Goal: Task Accomplishment & Management: Use online tool/utility

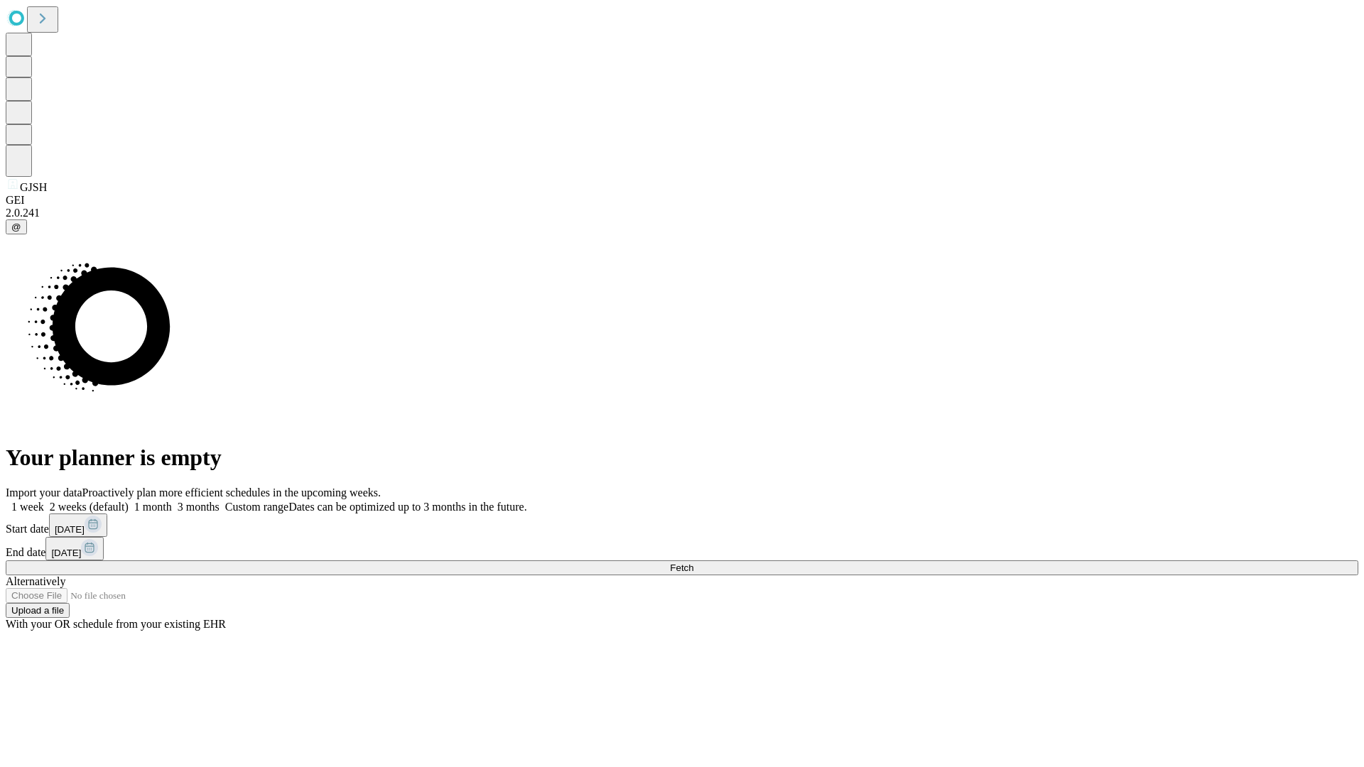
click at [694, 563] on span "Fetch" at bounding box center [681, 568] width 23 height 11
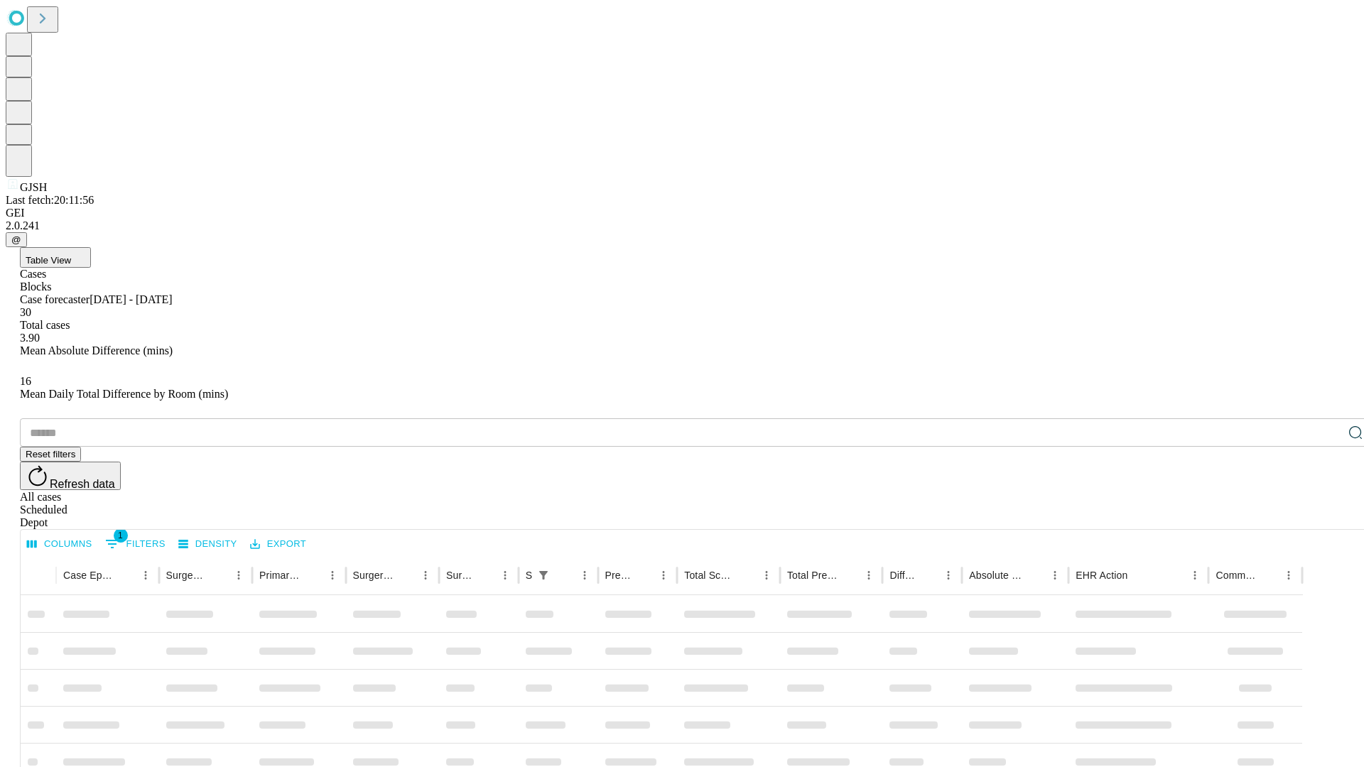
click at [1327, 517] on div "Depot" at bounding box center [696, 523] width 1353 height 13
